Goal: Information Seeking & Learning: Learn about a topic

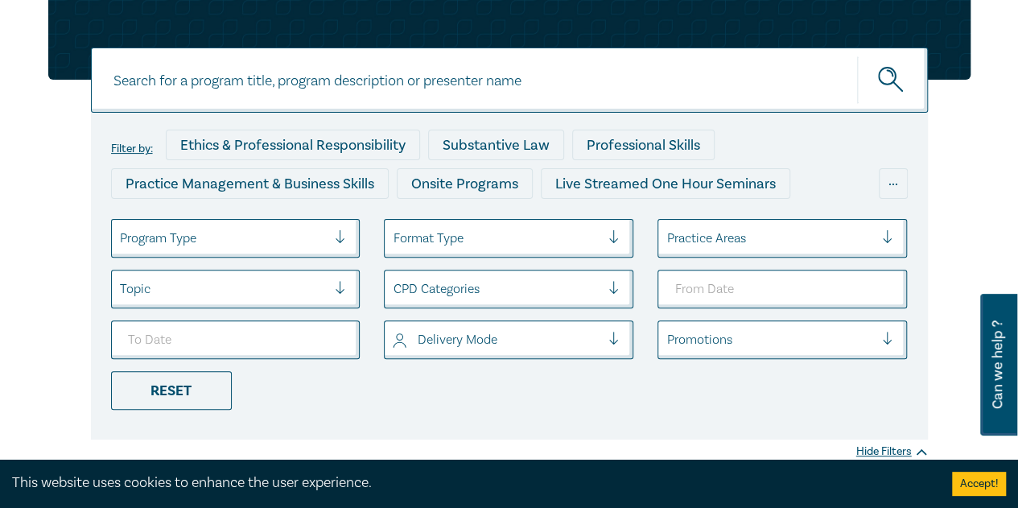
scroll to position [241, 0]
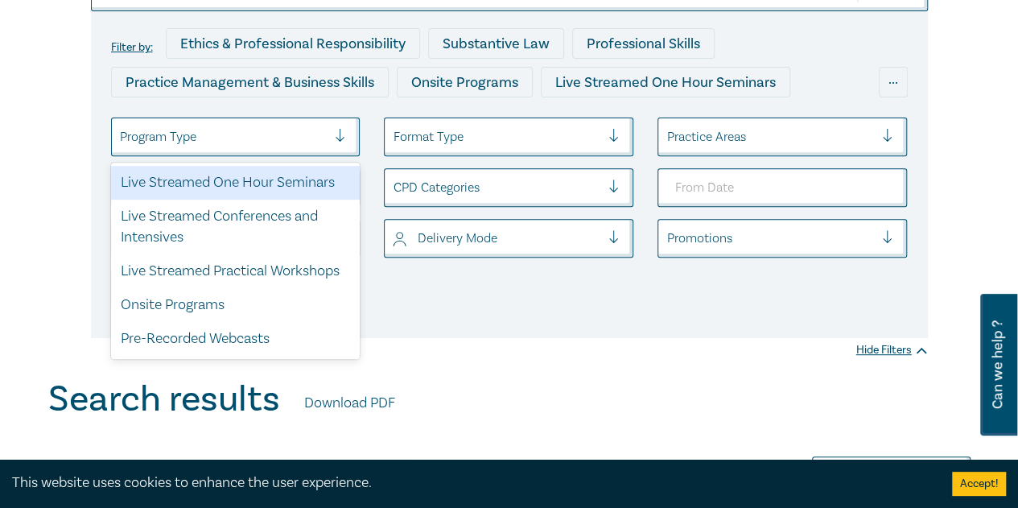
click at [269, 134] on div at bounding box center [224, 136] width 208 height 21
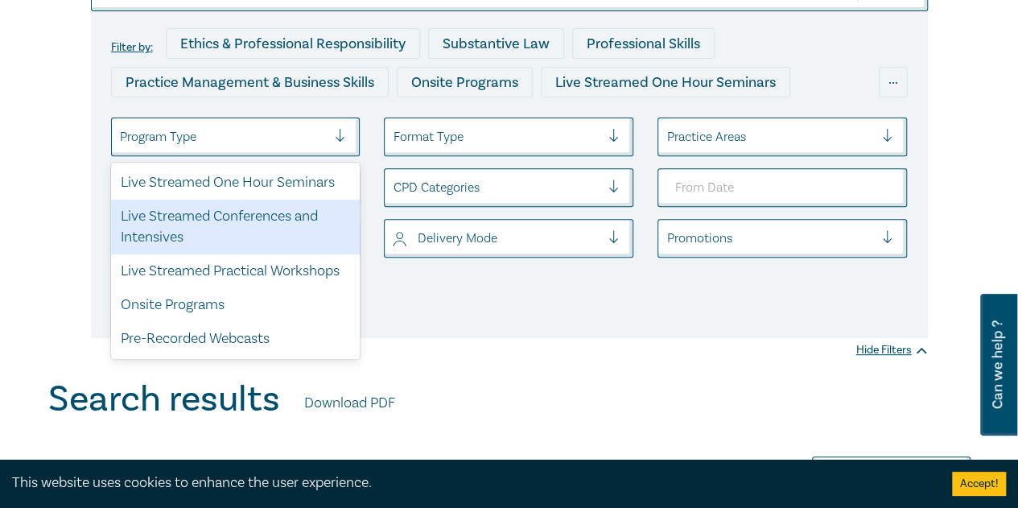
click at [267, 212] on div "Live Streamed Conferences and Intensives" at bounding box center [235, 227] width 249 height 55
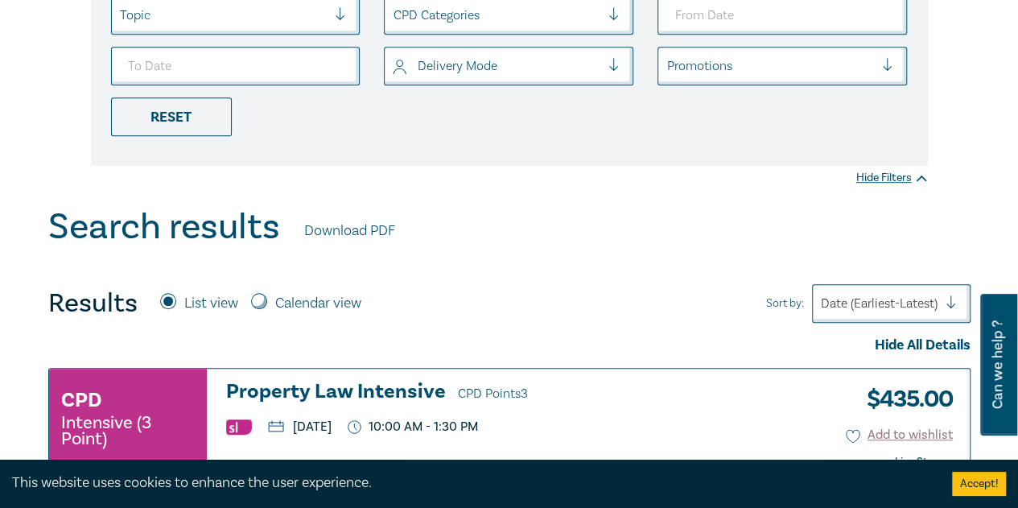
scroll to position [322, 0]
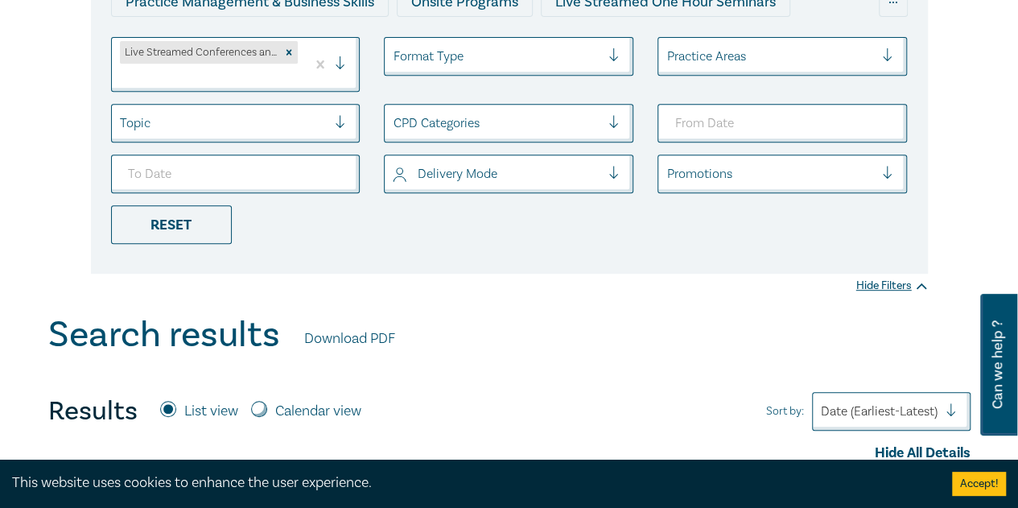
drag, startPoint x: 289, startPoint y: 54, endPoint x: 230, endPoint y: 100, distance: 74.5
click at [289, 53] on icon "Remove Live Streamed Conferences and Intensives" at bounding box center [288, 52] width 11 height 11
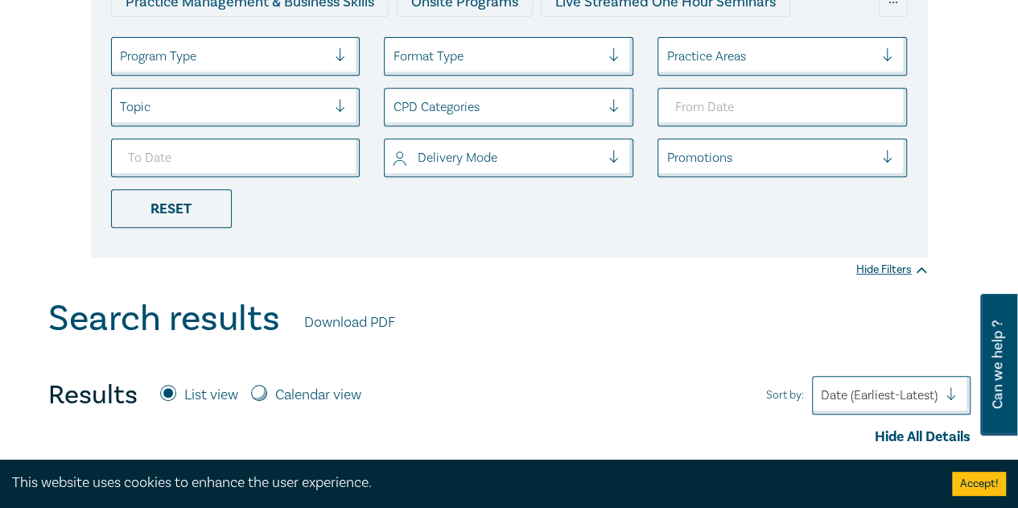
click at [204, 60] on div at bounding box center [224, 56] width 208 height 21
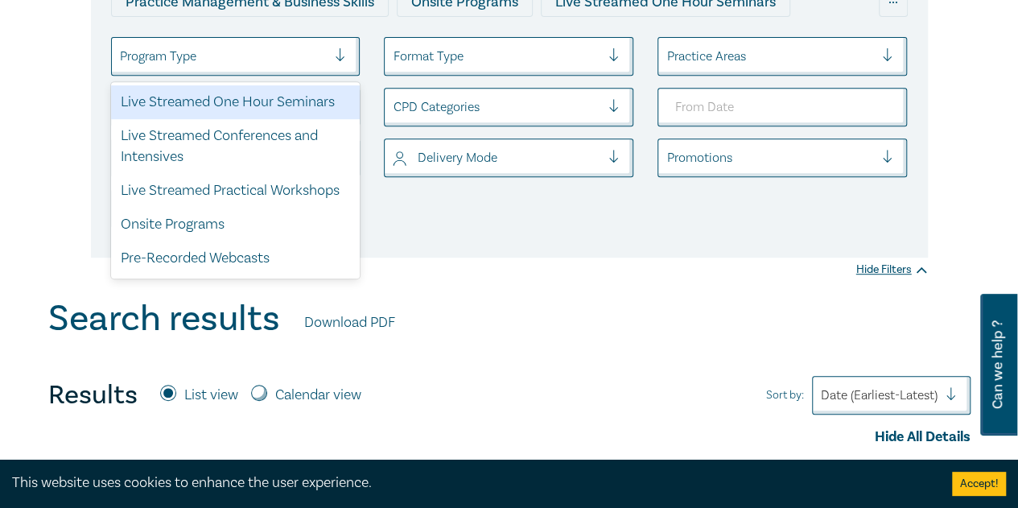
click at [220, 99] on div "Live Streamed One Hour Seminars" at bounding box center [235, 102] width 249 height 34
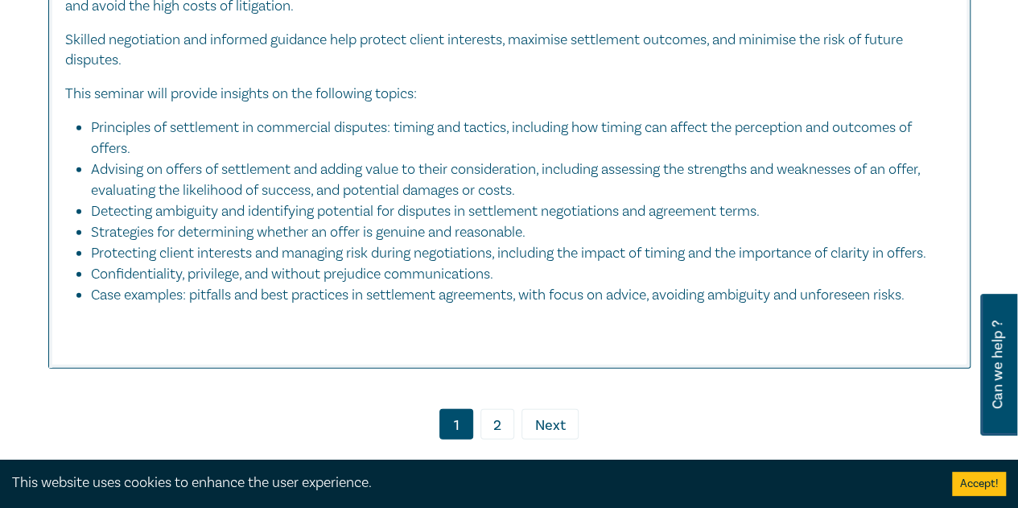
scroll to position [8319, 0]
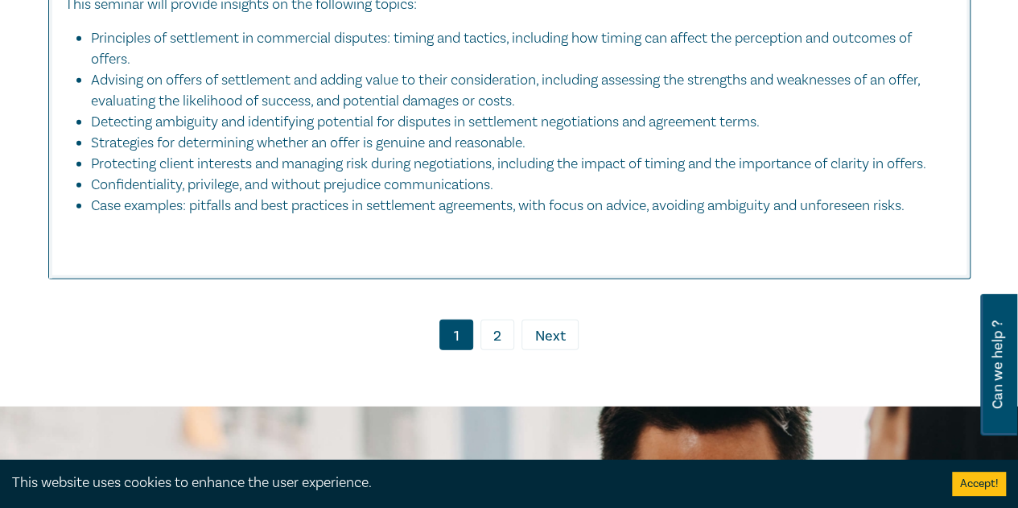
click at [504, 350] on link "2" at bounding box center [497, 334] width 34 height 31
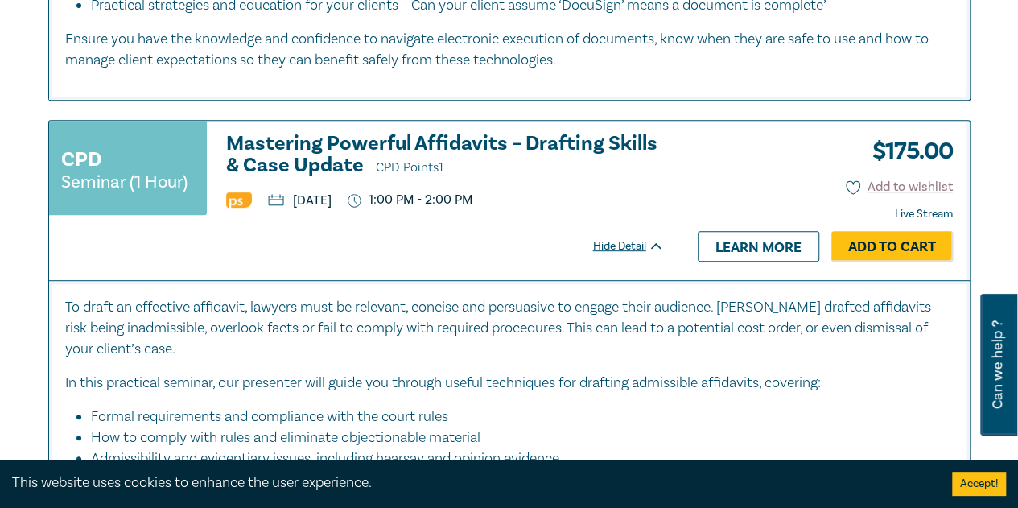
scroll to position [6470, 0]
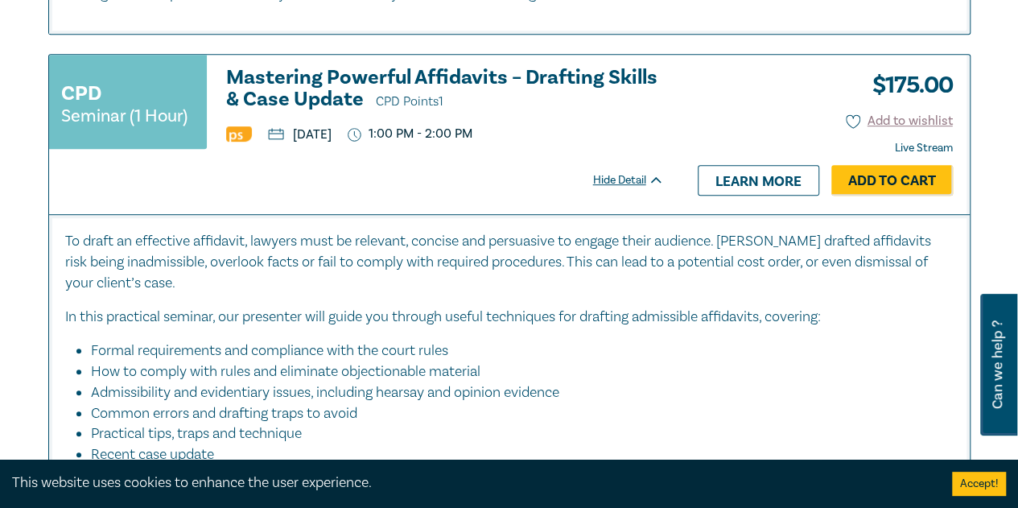
drag, startPoint x: 367, startPoint y: 291, endPoint x: 364, endPoint y: 254, distance: 36.4
click at [367, 291] on p "To draft an effective affidavit, lawyers must be relevant, concise and persuasi…" at bounding box center [509, 262] width 888 height 63
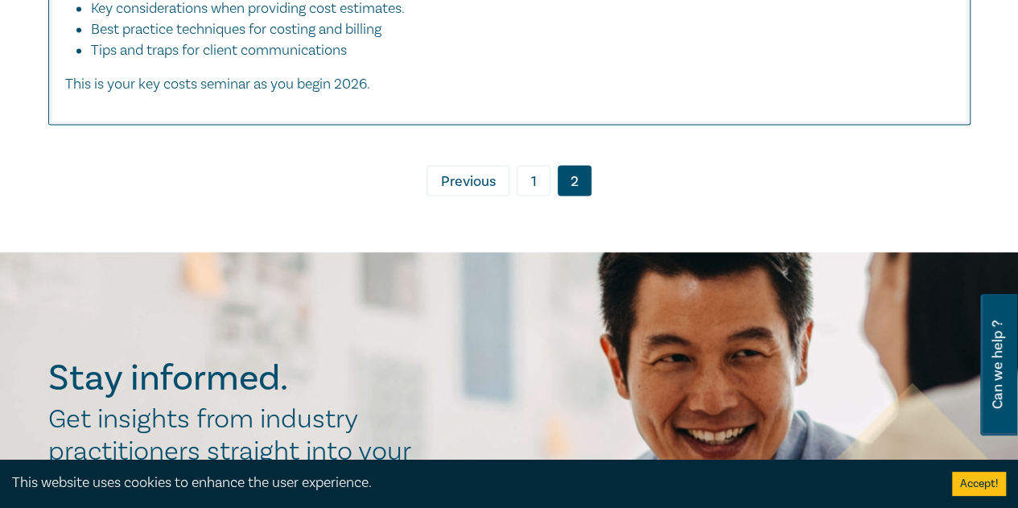
scroll to position [7355, 0]
